Goal: Information Seeking & Learning: Learn about a topic

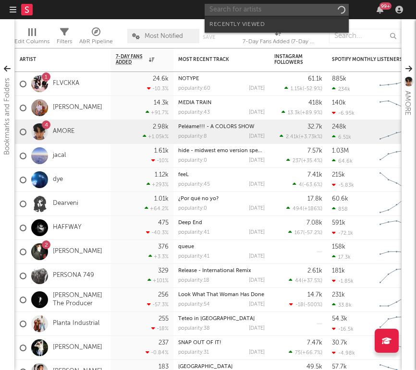
click at [293, 12] on input "text" at bounding box center [277, 10] width 144 height 12
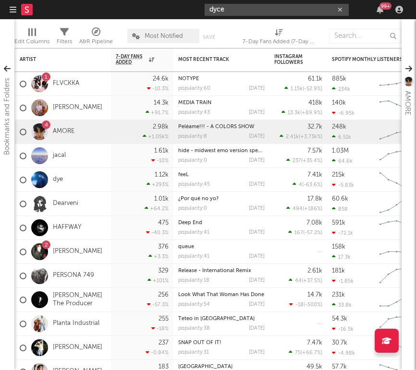
click at [261, 9] on input "dyce" at bounding box center [277, 10] width 144 height 12
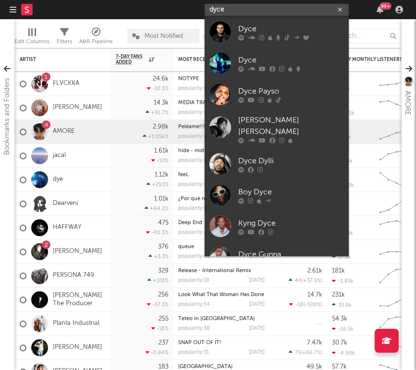
type input "dyce"
click at [256, 30] on div "Dyce" at bounding box center [291, 29] width 106 height 12
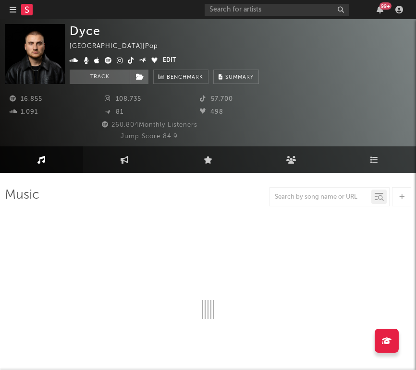
select select "6m"
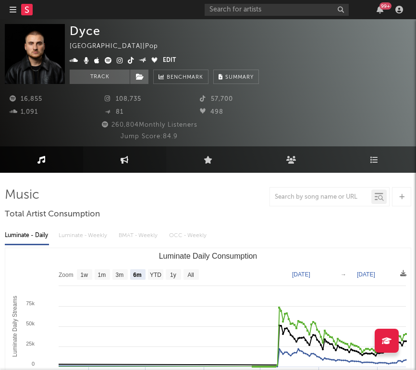
click at [119, 156] on link "Engagement" at bounding box center [124, 159] width 83 height 26
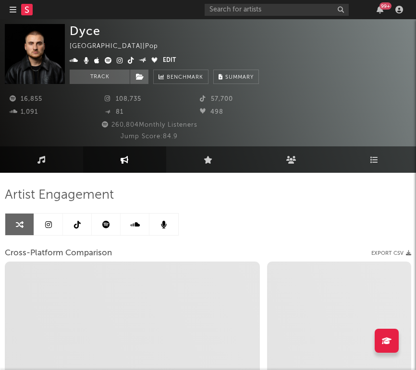
select select "1w"
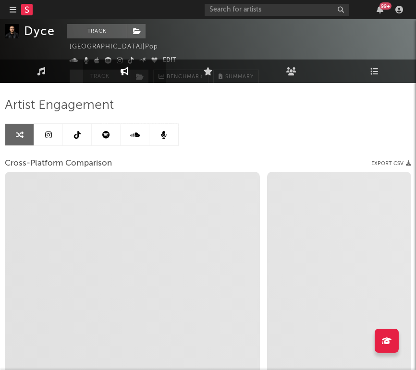
scroll to position [91, 0]
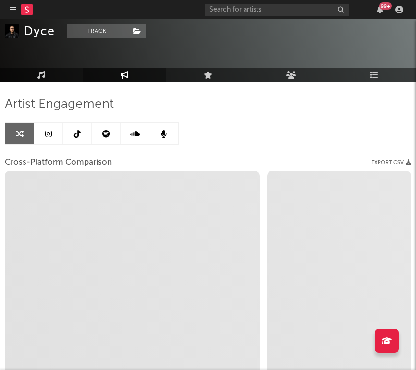
click at [39, 136] on link at bounding box center [48, 134] width 29 height 22
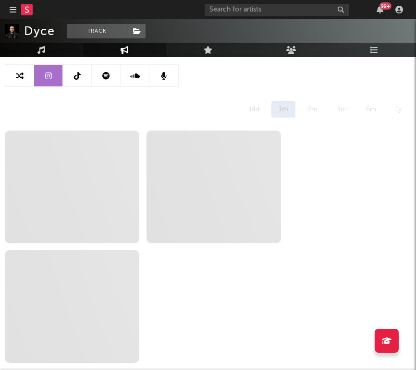
scroll to position [202, 0]
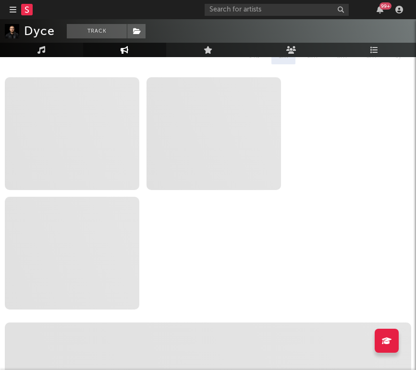
select select "6m"
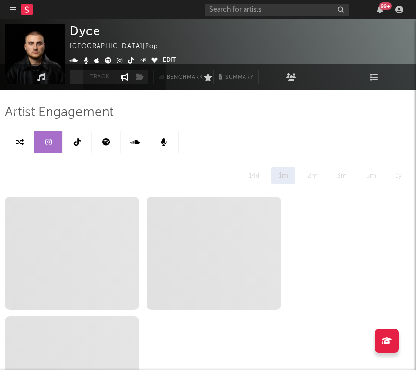
scroll to position [0, 0]
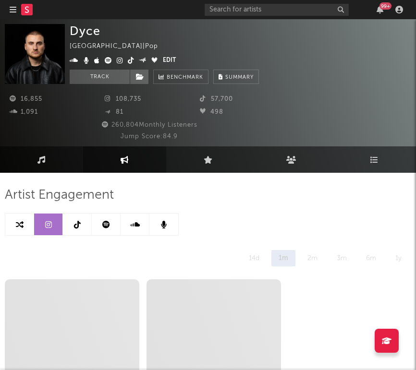
click at [69, 220] on link at bounding box center [77, 225] width 29 height 22
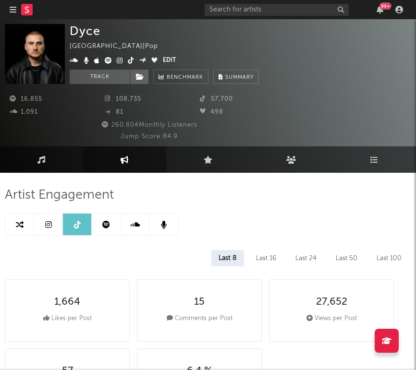
select select "6m"
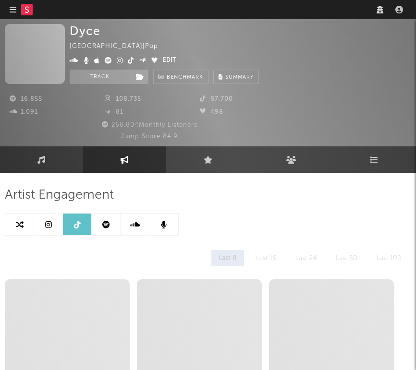
select select "6m"
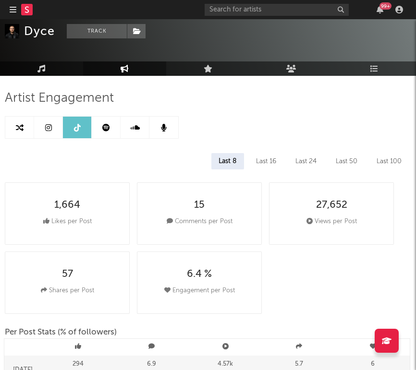
scroll to position [100, 0]
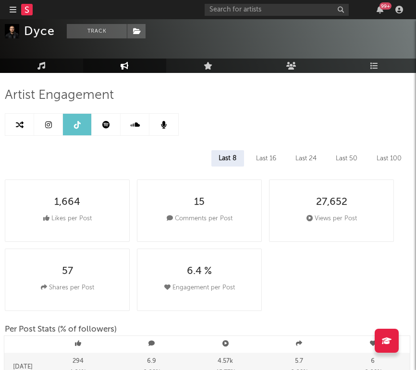
click at [49, 122] on icon at bounding box center [48, 125] width 7 height 8
select select "6m"
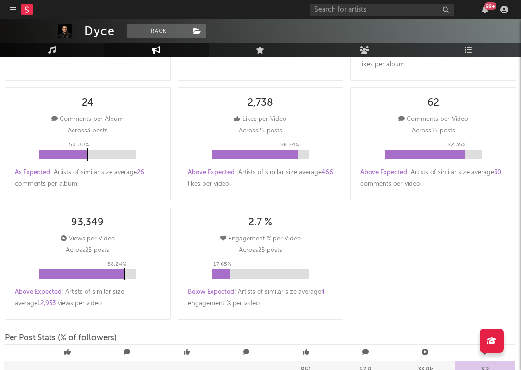
scroll to position [256, 0]
